Goal: Obtain resource: Download file/media

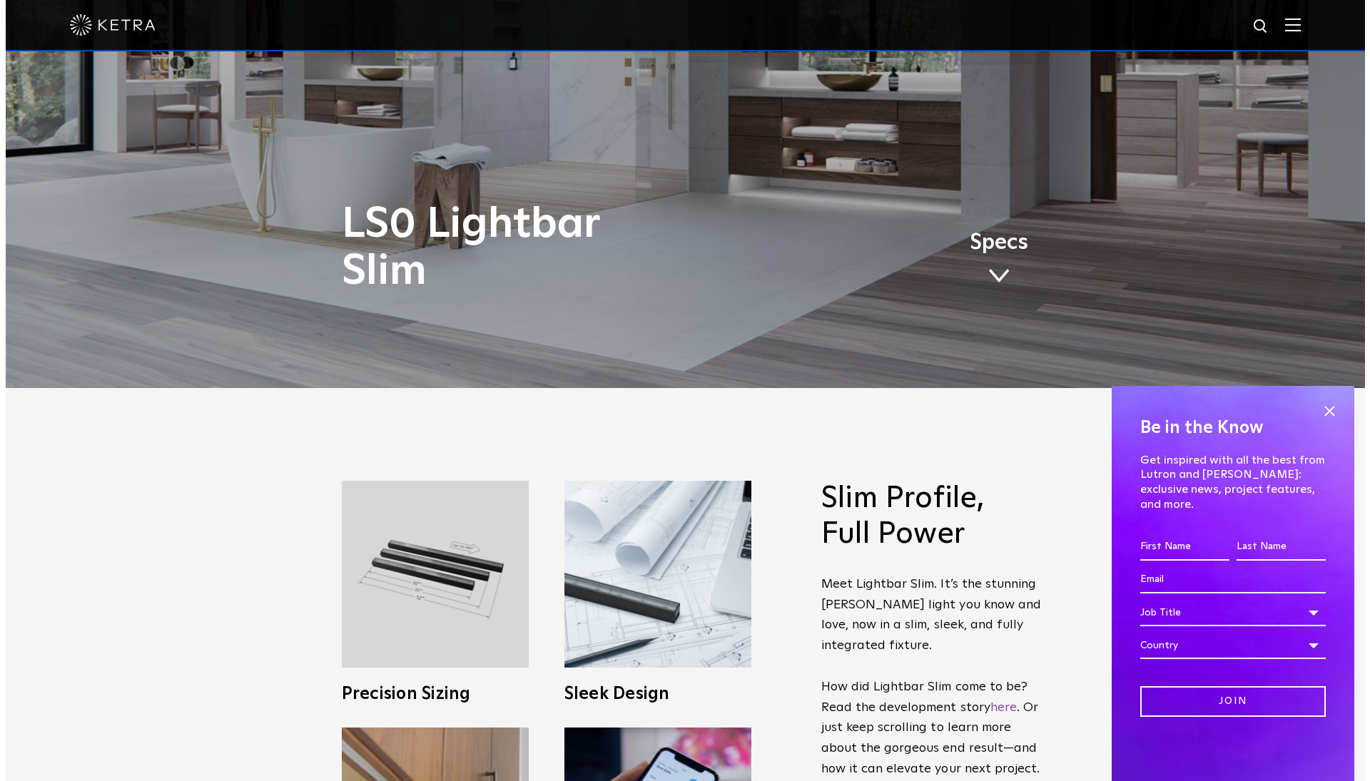
scroll to position [175, 0]
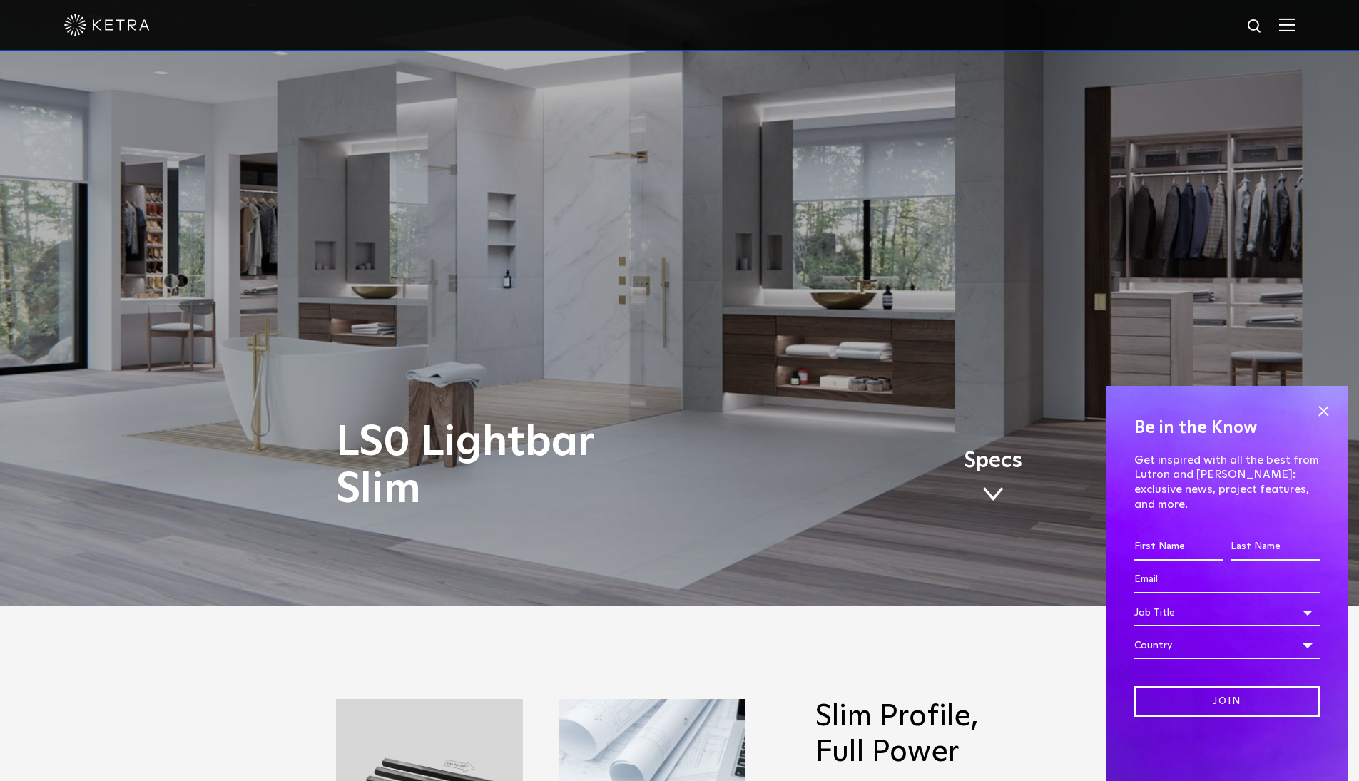
click at [1295, 27] on img at bounding box center [1287, 25] width 16 height 14
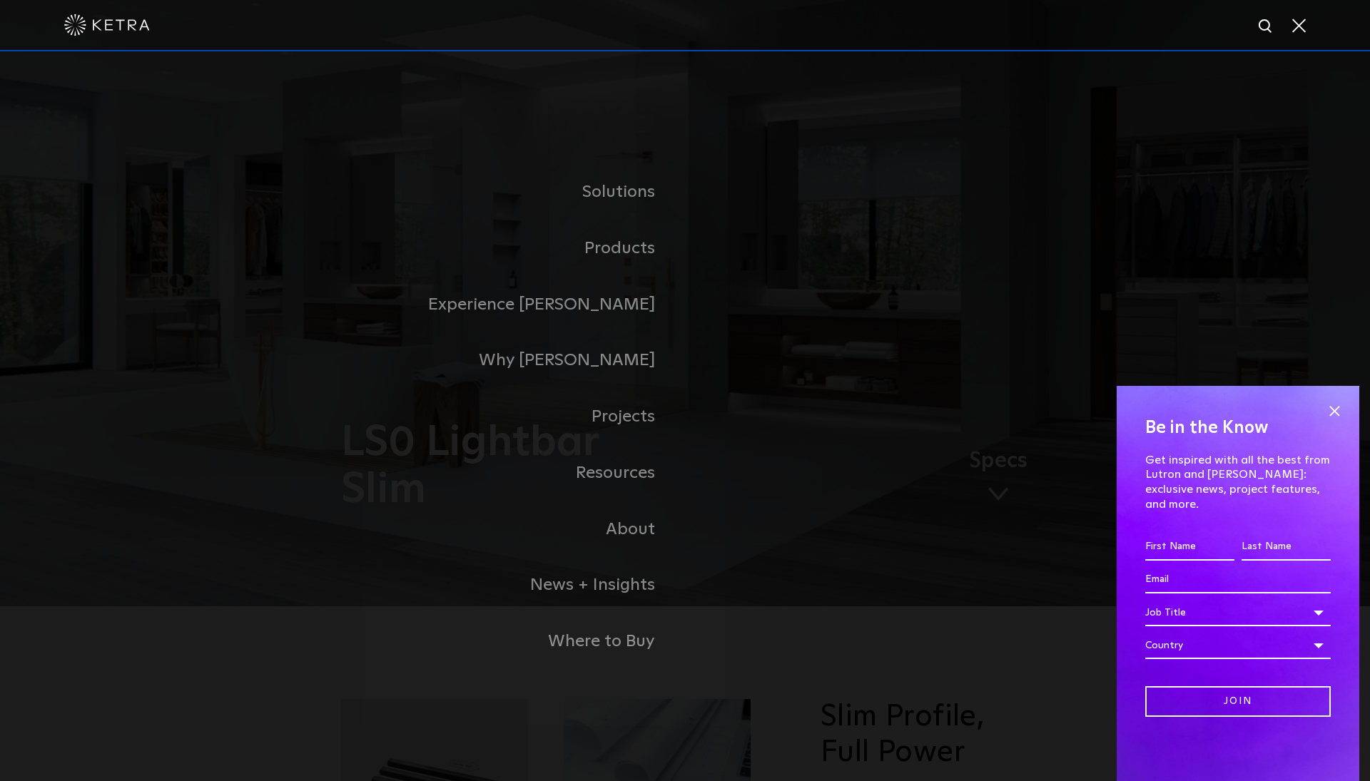
click at [1308, 25] on div at bounding box center [685, 25] width 1370 height 51
click at [1298, 29] on span at bounding box center [1298, 25] width 16 height 14
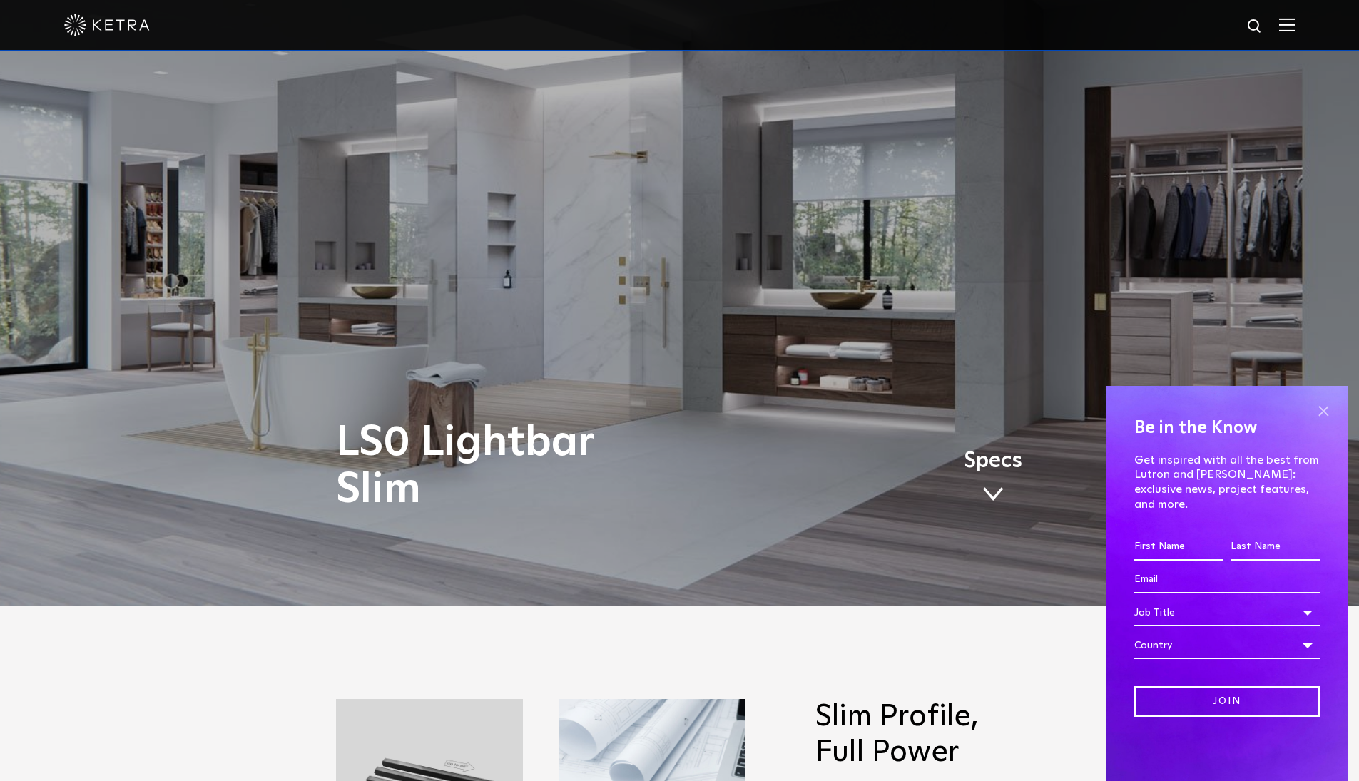
click at [1322, 422] on span at bounding box center [1323, 410] width 21 height 21
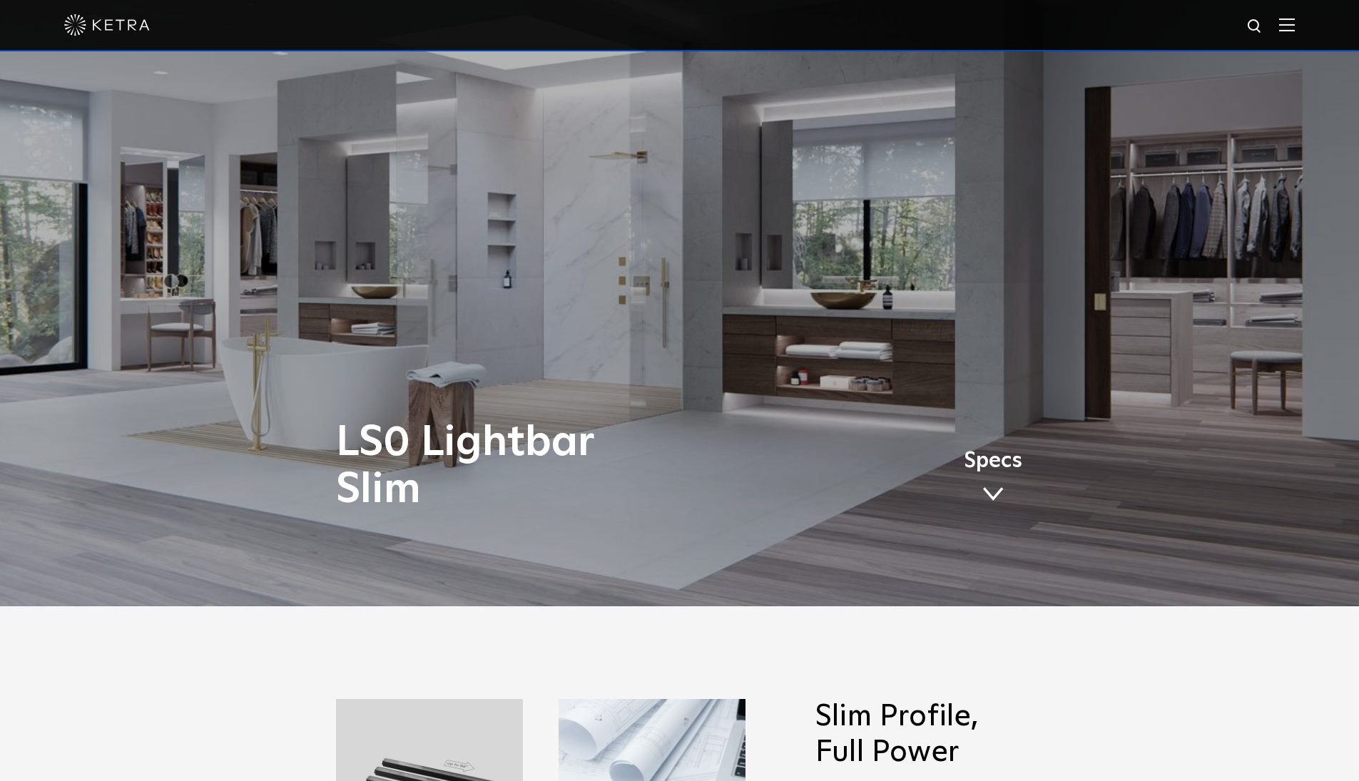
click at [1295, 24] on img at bounding box center [1287, 25] width 16 height 14
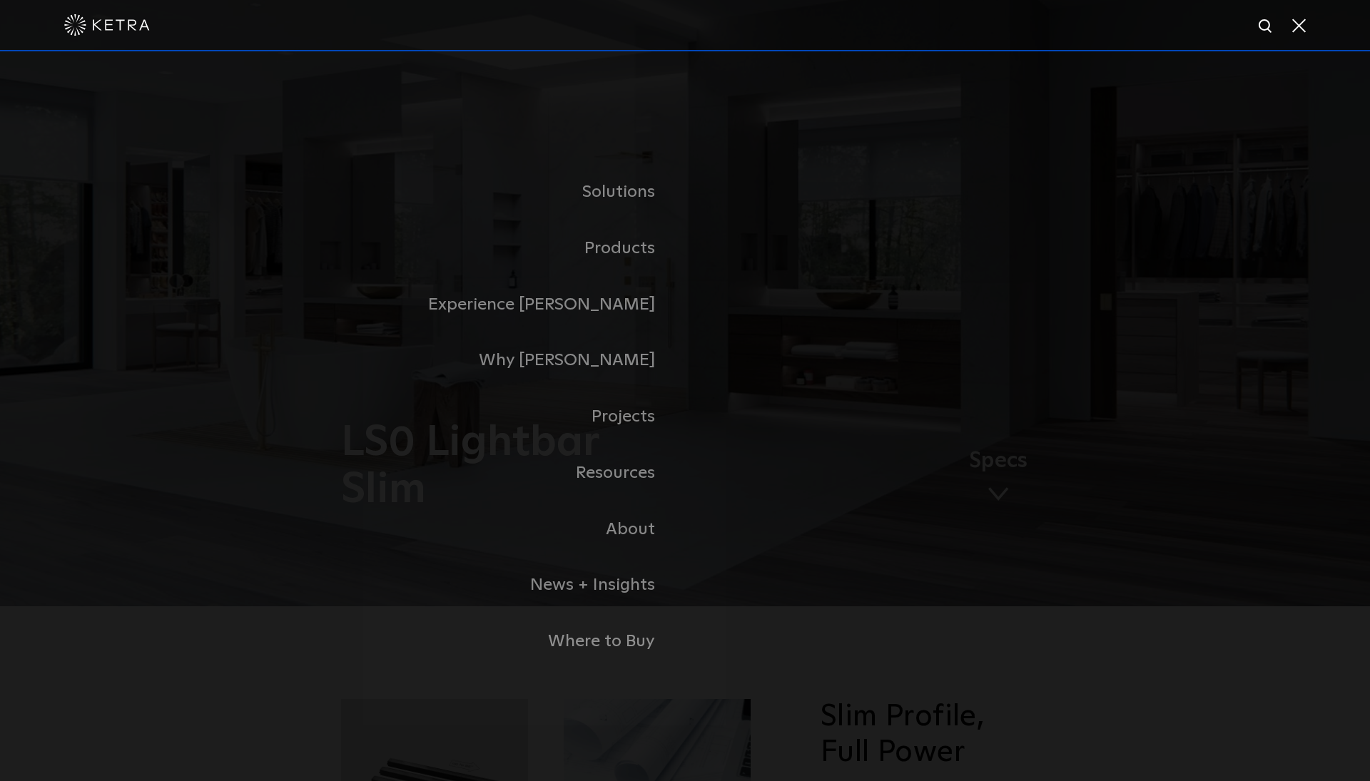
click at [619, 241] on link "Products" at bounding box center [506, 248] width 357 height 56
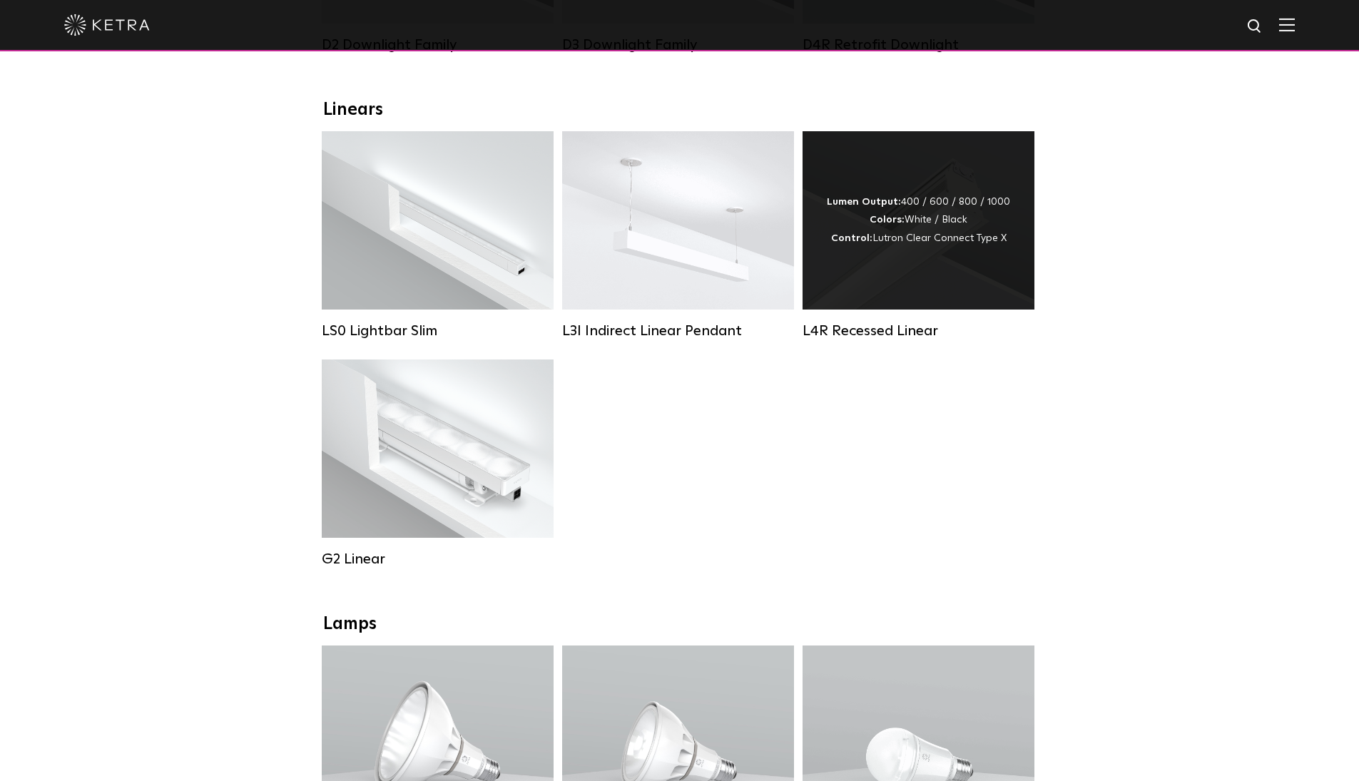
click at [959, 215] on div "Lumen Output: 400 / 600 / 800 / 1000 Colors: White / Black Control: Lutron Clea…" at bounding box center [918, 220] width 183 height 54
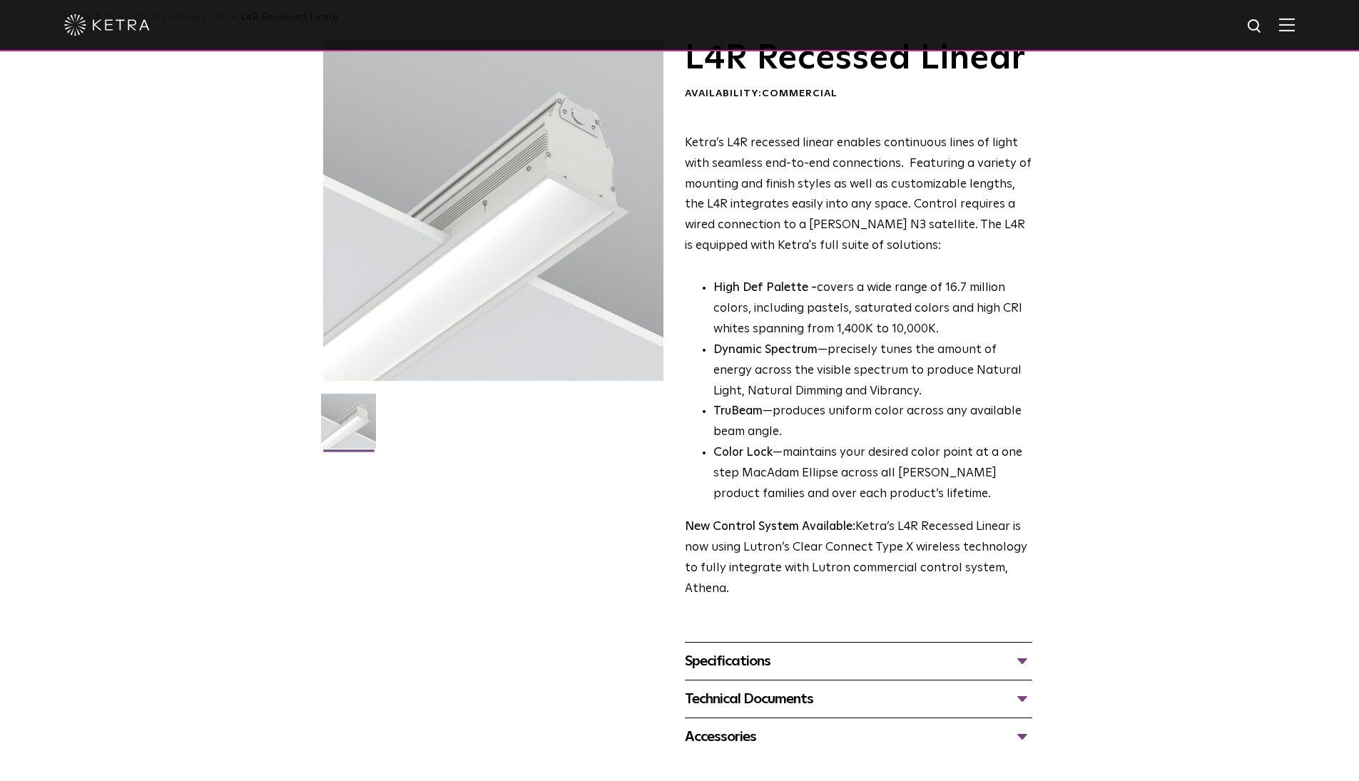
scroll to position [305, 0]
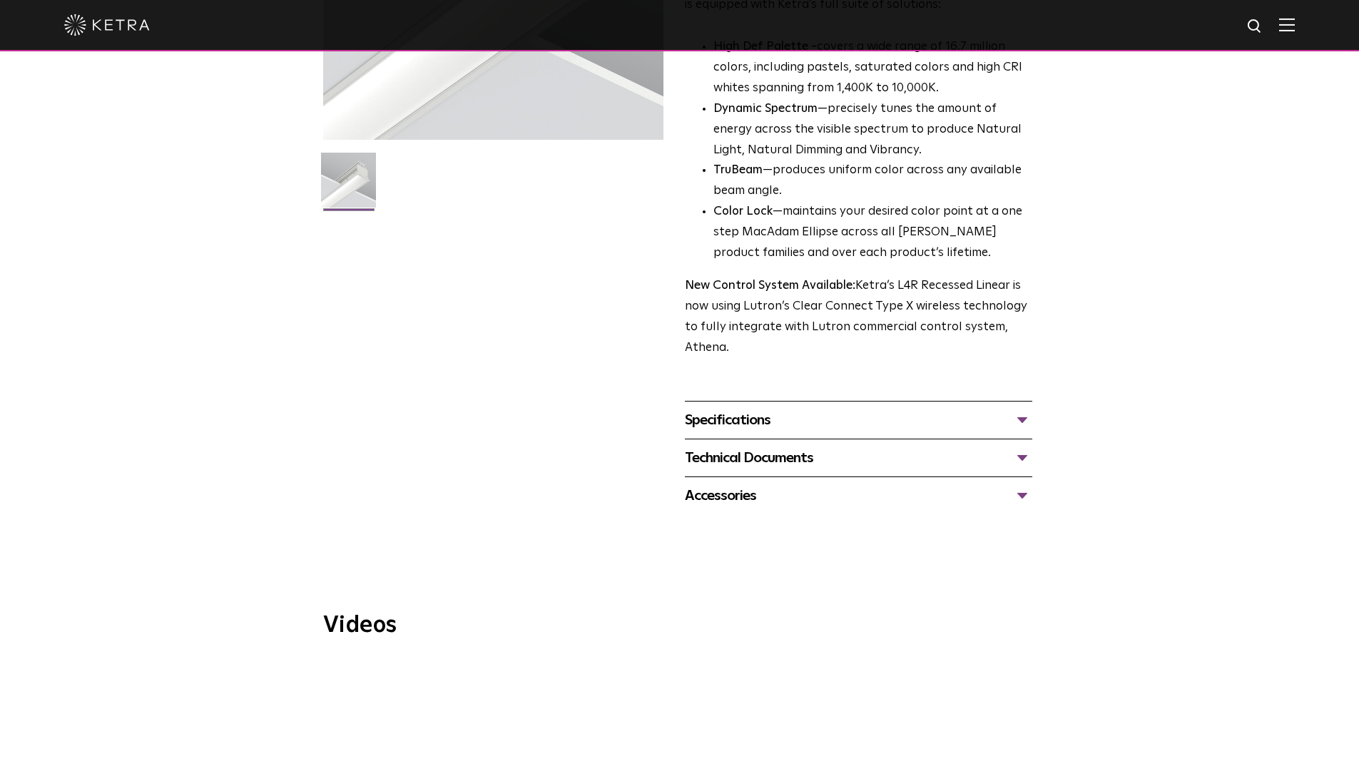
click at [767, 409] on div "Specifications" at bounding box center [858, 420] width 347 height 23
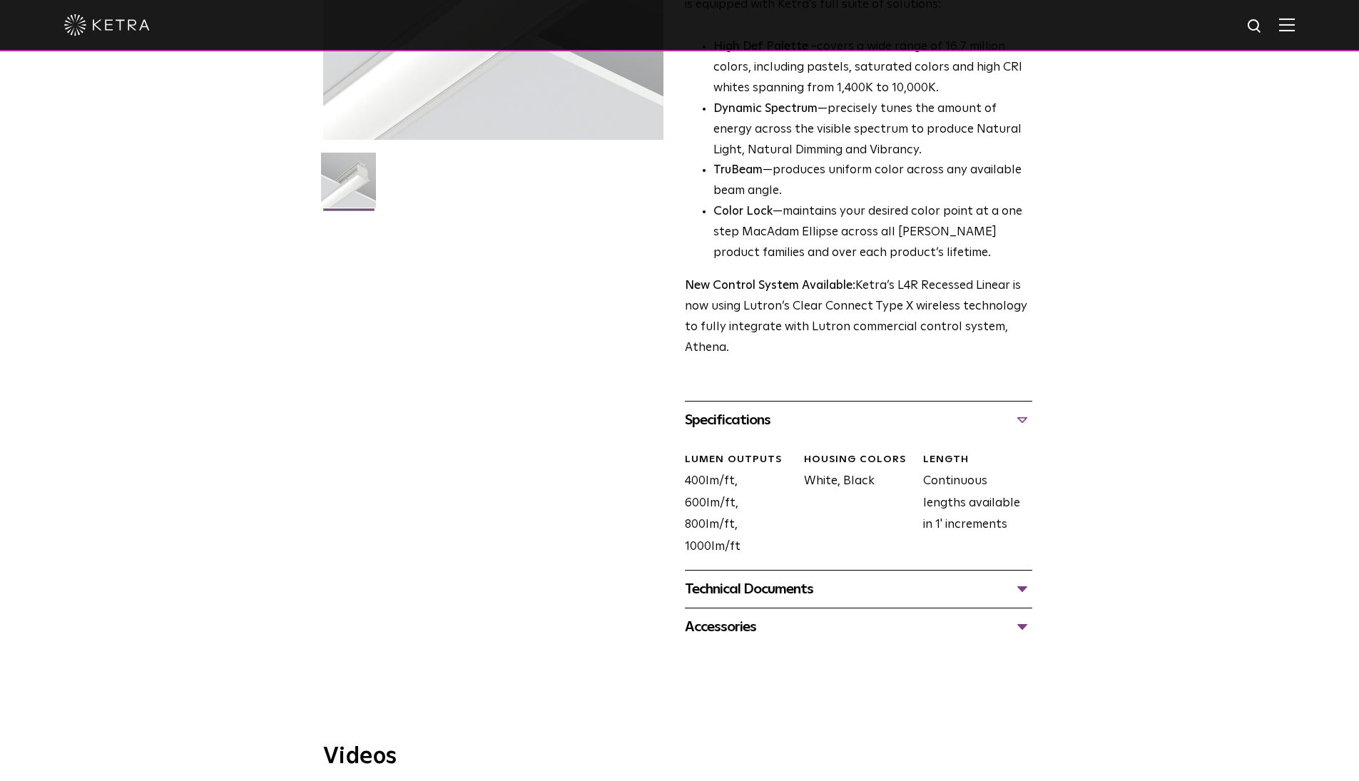
drag, startPoint x: 722, startPoint y: 576, endPoint x: 734, endPoint y: 576, distance: 12.1
click at [722, 578] on div "Technical Documents" at bounding box center [858, 589] width 347 height 23
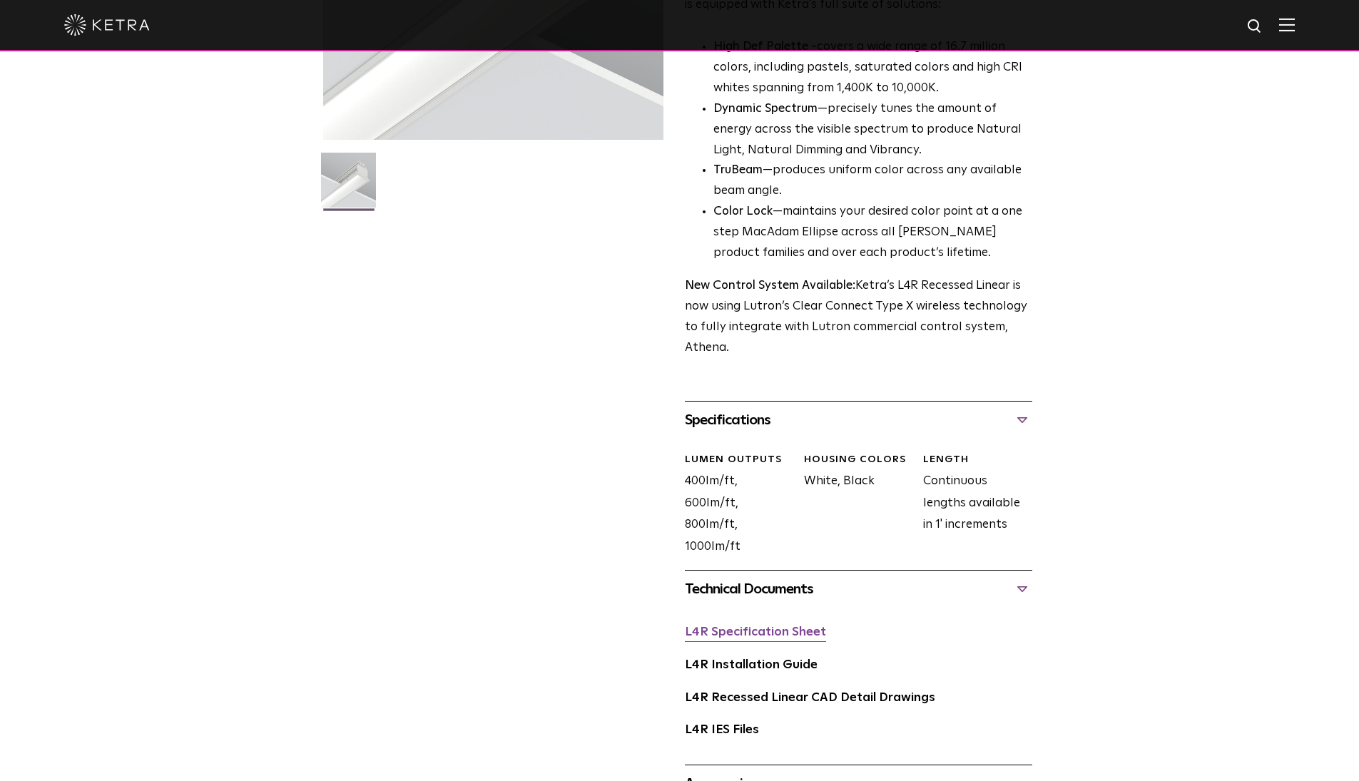
click at [753, 626] on link "L4R Specification Sheet" at bounding box center [755, 632] width 141 height 12
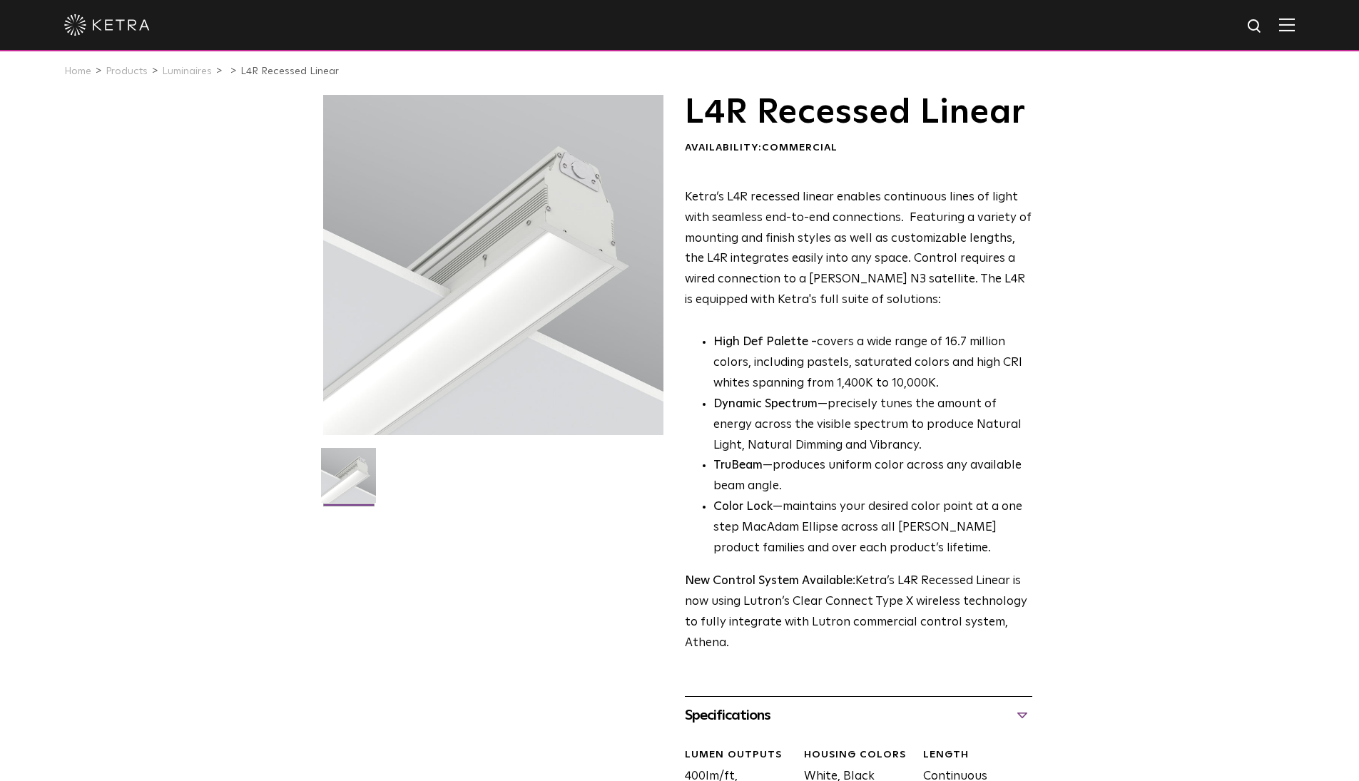
scroll to position [0, 0]
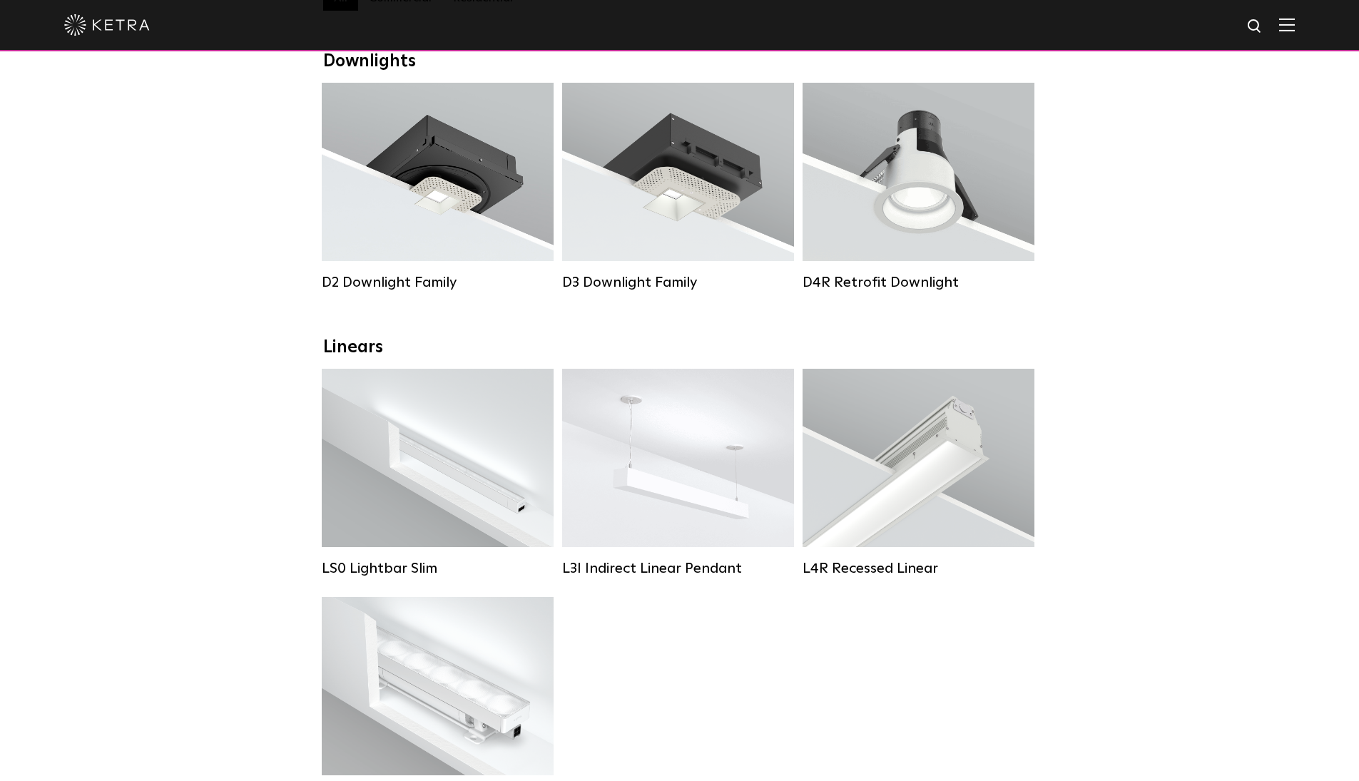
scroll to position [332, 0]
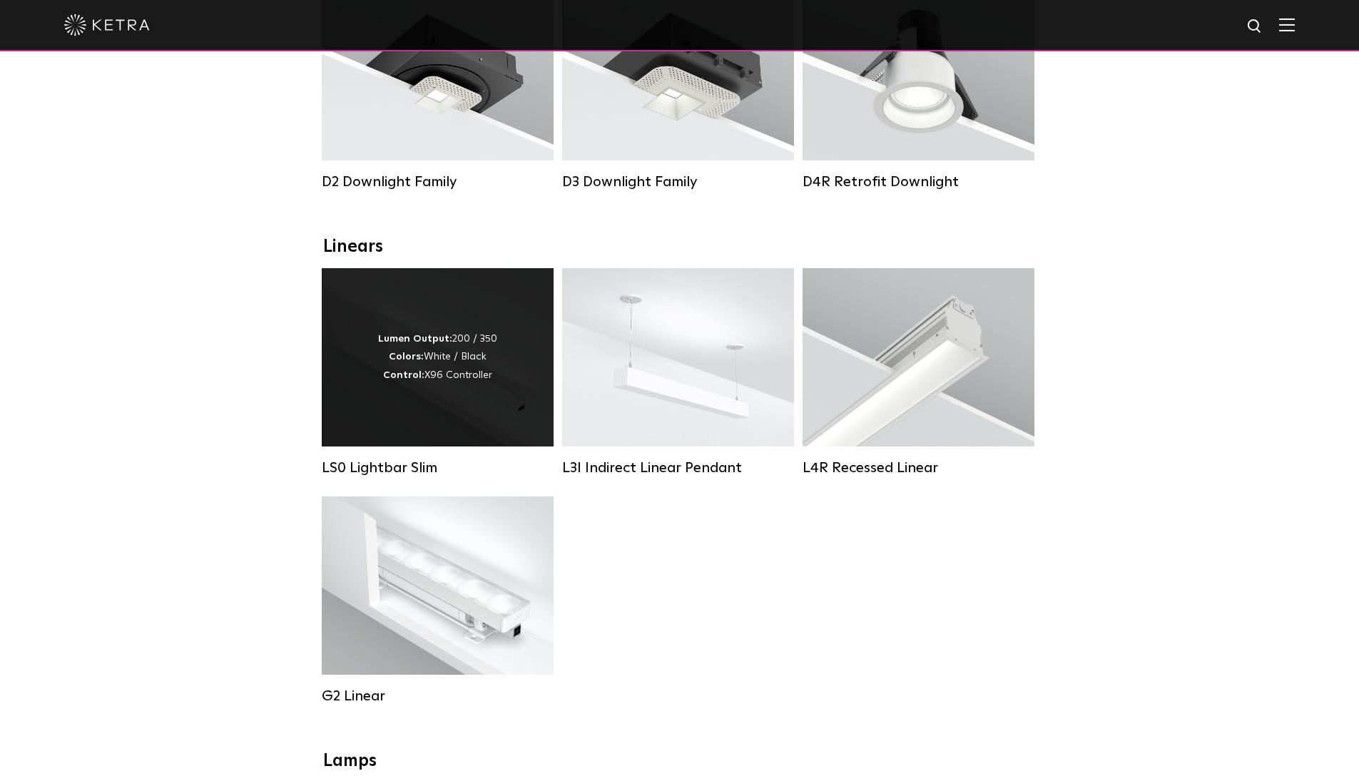
click at [430, 372] on div "Lumen Output: 200 / 350 Colors: White / Black Control: X96 Controller" at bounding box center [437, 357] width 119 height 54
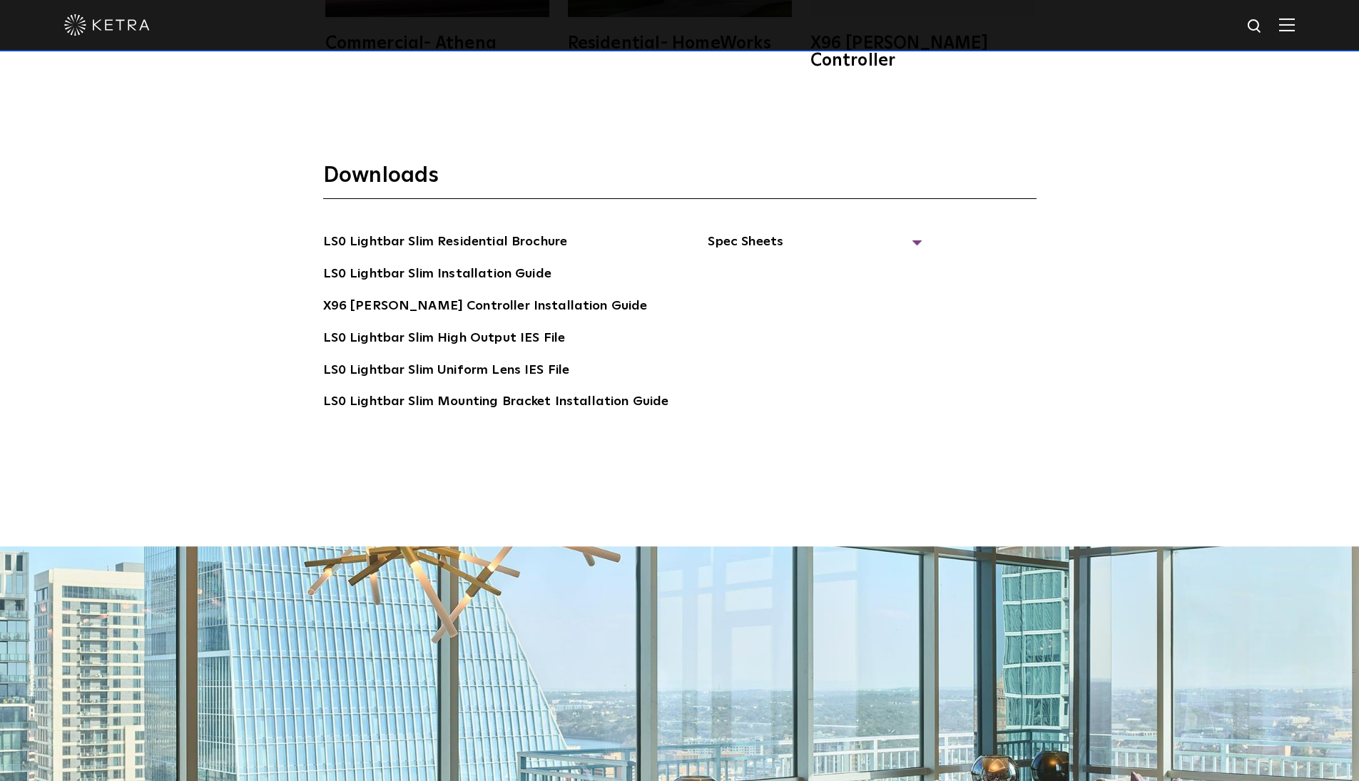
scroll to position [3198, 0]
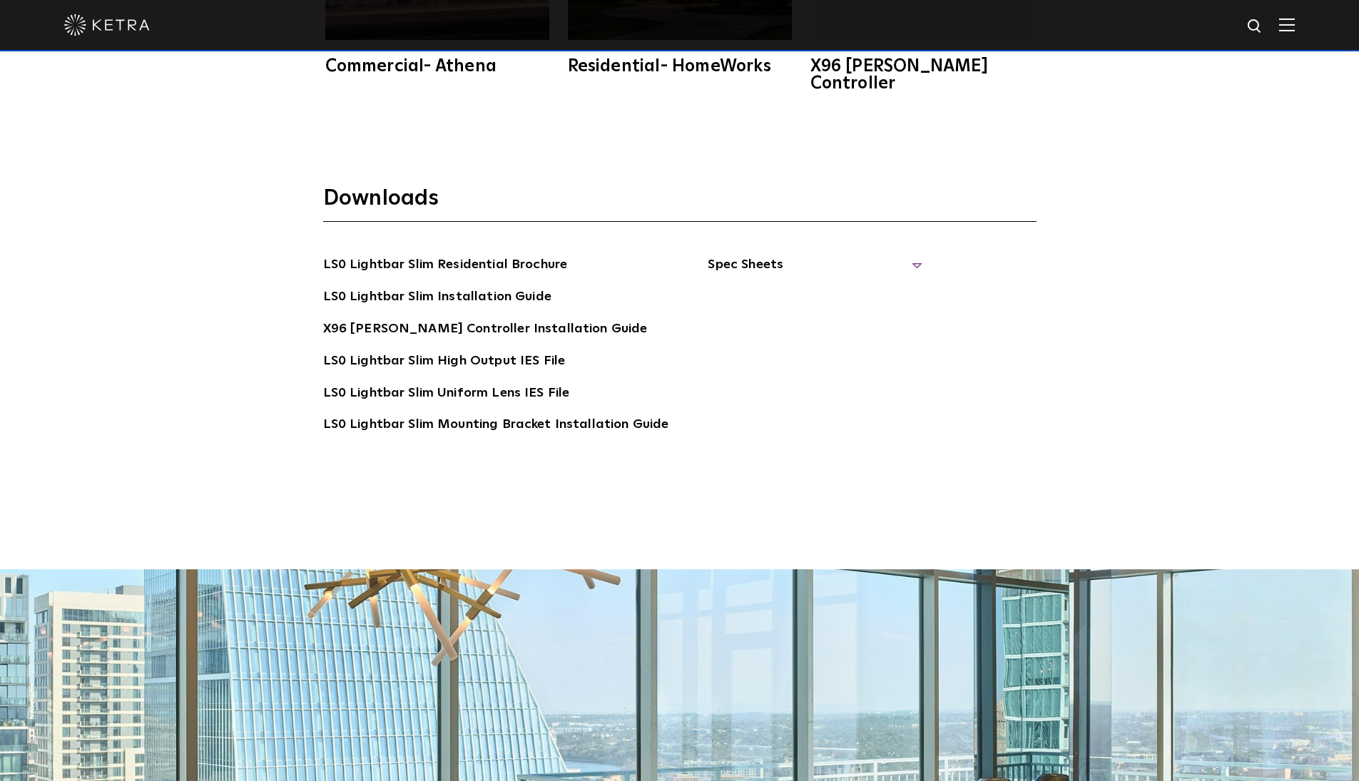
click at [735, 255] on span "Spec Sheets" at bounding box center [815, 270] width 214 height 31
click at [823, 286] on link "LS0 Lightbar Slim Spec Sheet" at bounding box center [816, 297] width 183 height 23
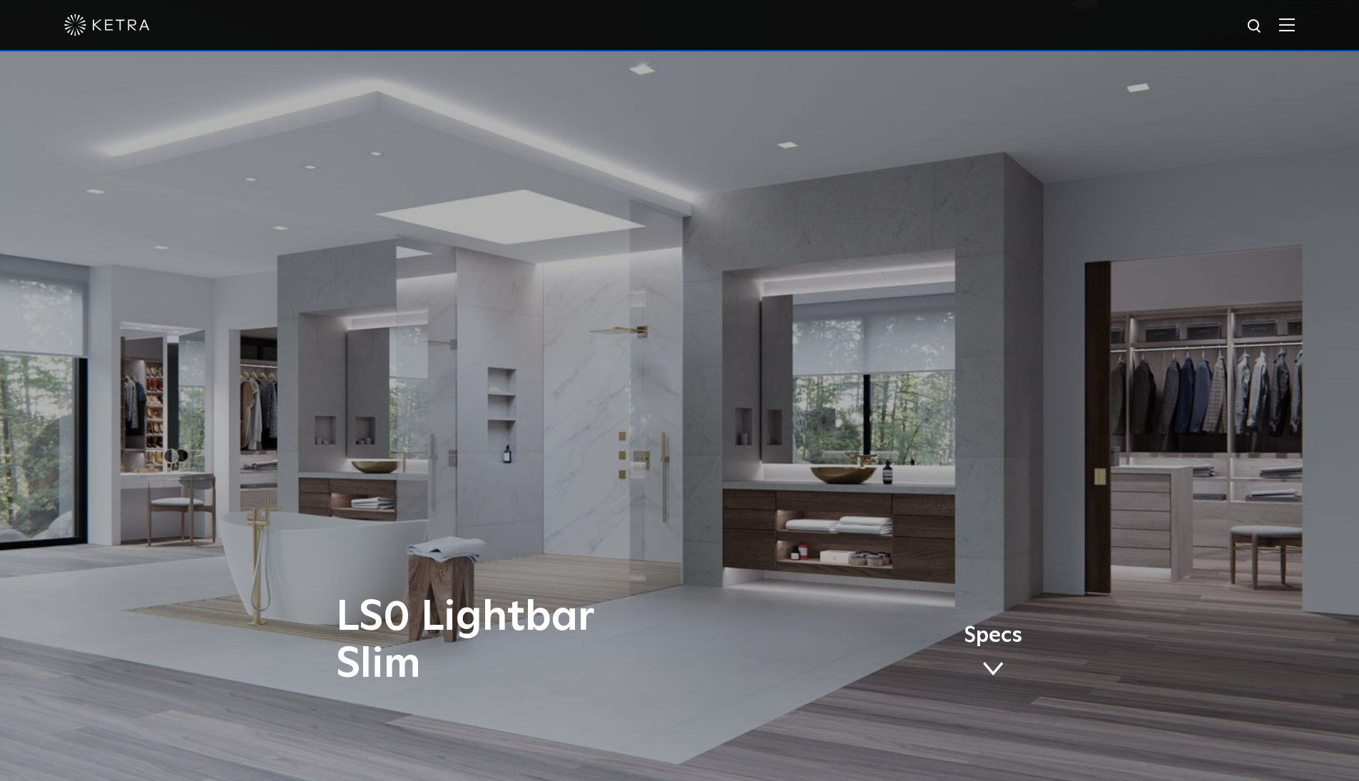
scroll to position [696, 0]
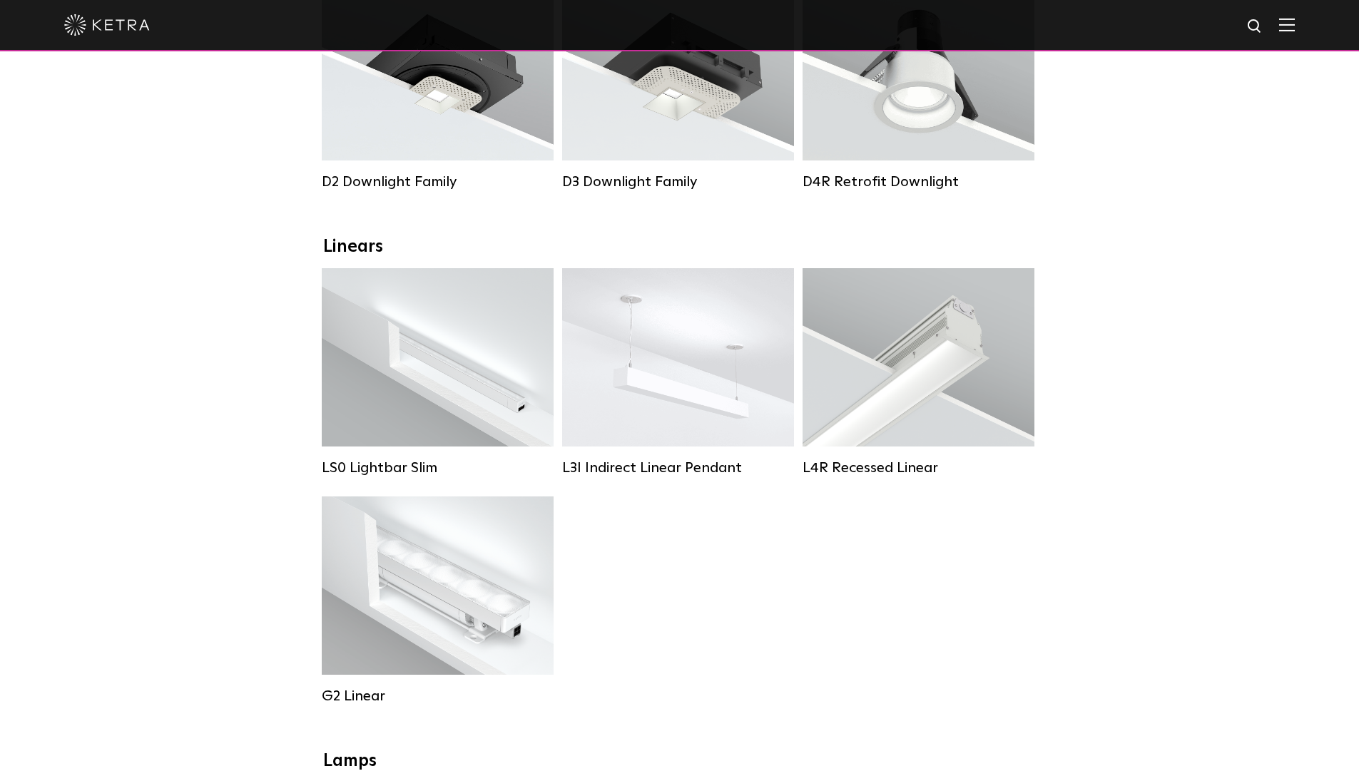
scroll to position [66, 0]
